Goal: Task Accomplishment & Management: Use online tool/utility

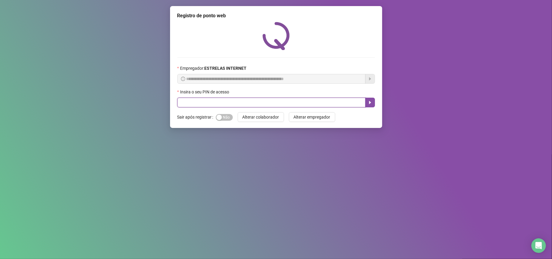
click at [295, 103] on input "text" at bounding box center [271, 103] width 188 height 10
type input "*****"
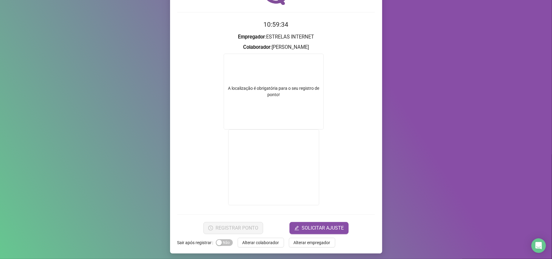
scroll to position [47, 0]
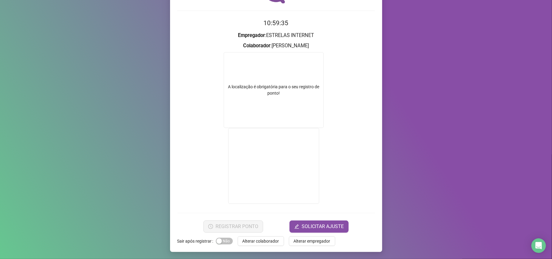
click at [331, 69] on form "A localização é obrigatória para o seu registro de ponto!" at bounding box center [276, 128] width 198 height 153
click at [302, 75] on div "A localização é obrigatória para o seu registro de ponto!" at bounding box center [274, 90] width 100 height 76
click at [298, 87] on div "A localização é obrigatória para o seu registro de ponto!" at bounding box center [273, 90] width 99 height 13
click at [215, 79] on form "A localização é obrigatória para o seu registro de ponto!" at bounding box center [276, 128] width 198 height 153
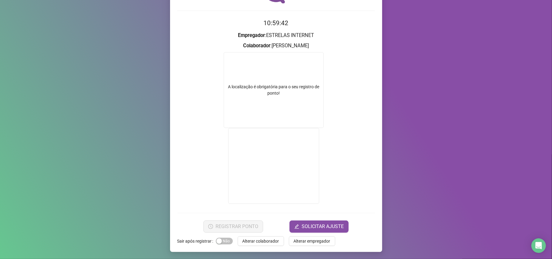
click at [234, 21] on h2 "10:59:42" at bounding box center [276, 23] width 198 height 10
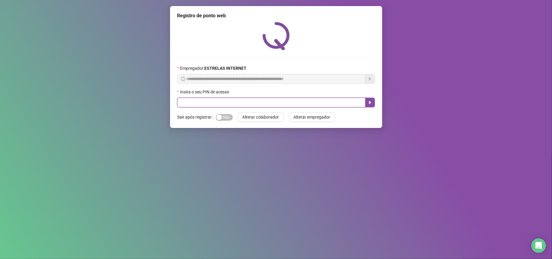
click at [281, 102] on input "text" at bounding box center [271, 103] width 188 height 10
type input "*****"
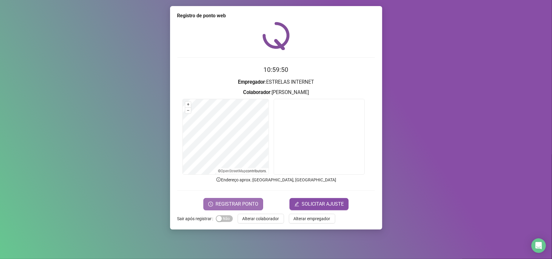
click at [250, 205] on span "REGISTRAR PONTO" at bounding box center [236, 203] width 43 height 7
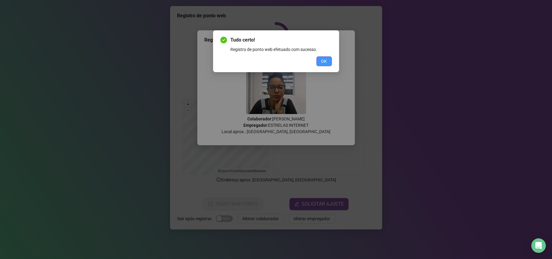
click at [330, 60] on button "OK" at bounding box center [323, 61] width 15 height 10
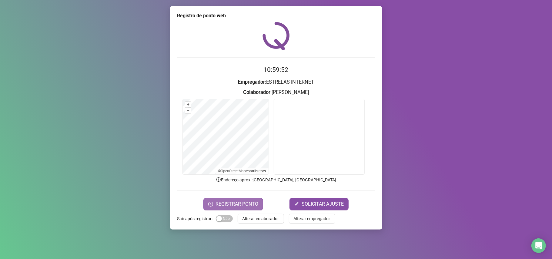
click at [259, 204] on button "REGISTRAR PONTO" at bounding box center [233, 204] width 60 height 12
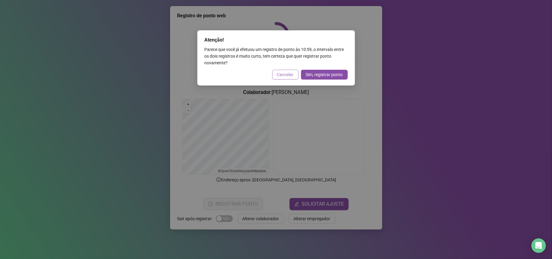
click at [296, 72] on button "Cancelar" at bounding box center [285, 75] width 26 height 10
